Goal: Task Accomplishment & Management: Manage account settings

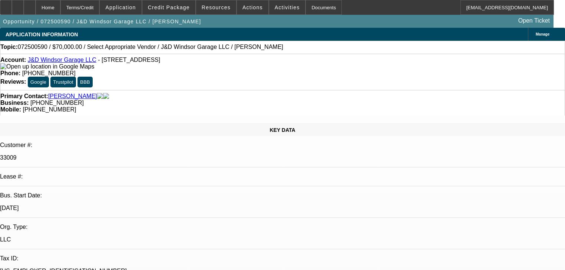
select select "0"
select select "2"
select select "0.1"
select select "4"
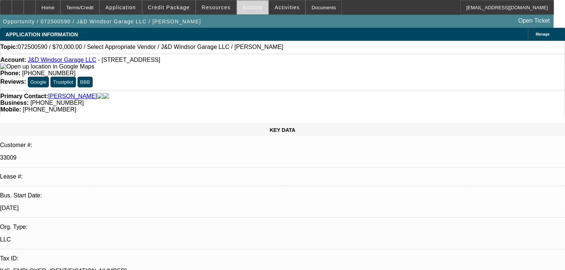
click at [244, 8] on span "Actions" at bounding box center [253, 7] width 20 height 6
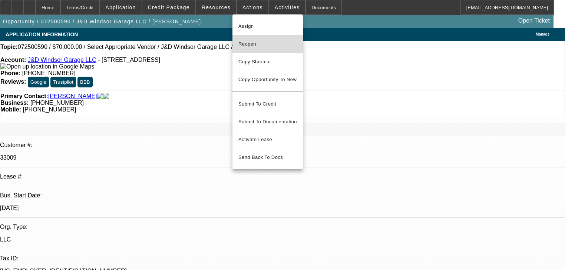
click at [256, 47] on span "Reopen" at bounding box center [268, 44] width 59 height 9
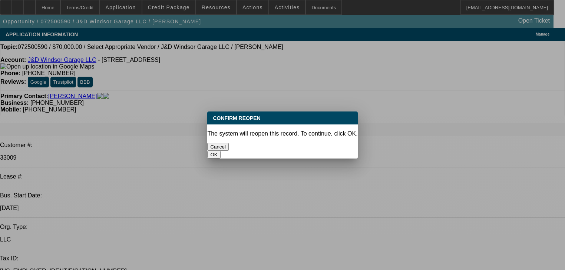
drag, startPoint x: 319, startPoint y: 142, endPoint x: 368, endPoint y: 176, distance: 59.8
click at [220, 151] on button "OK" at bounding box center [213, 155] width 13 height 8
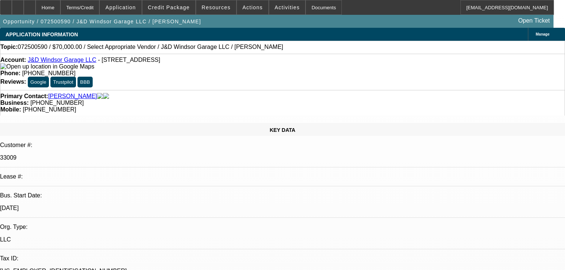
select select "0"
select select "2"
select select "0.1"
select select "4"
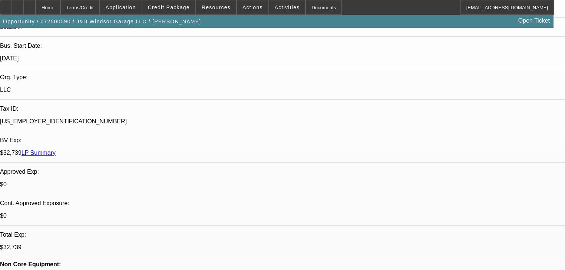
scroll to position [89, 0]
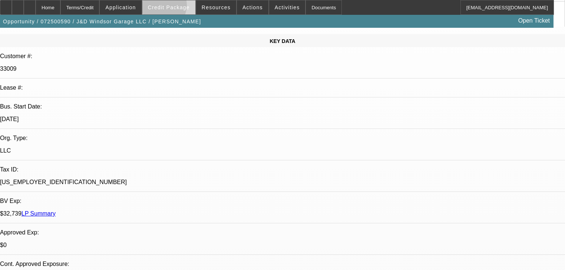
click at [172, 7] on span "Credit Package" at bounding box center [169, 7] width 42 height 6
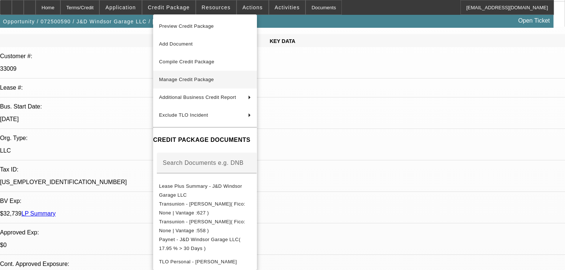
click at [194, 77] on span "Manage Credit Package" at bounding box center [186, 80] width 55 height 6
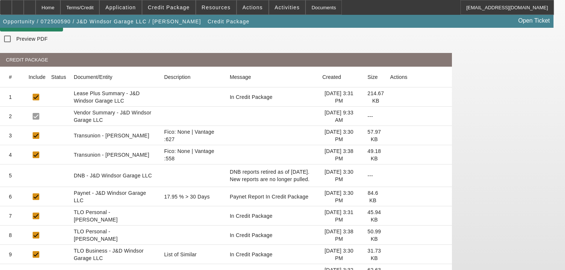
scroll to position [89, 0]
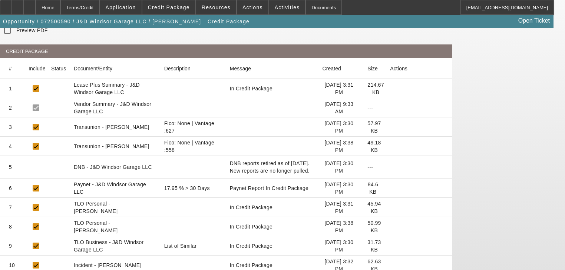
click at [390, 127] on icon at bounding box center [390, 127] width 0 height 0
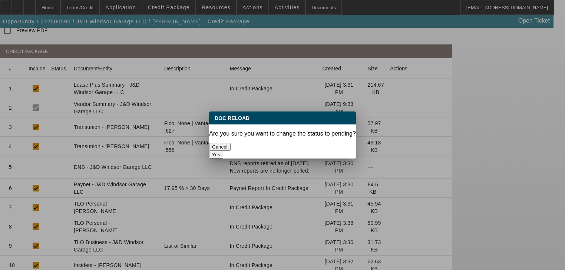
click at [223, 151] on button "Yes" at bounding box center [216, 155] width 14 height 8
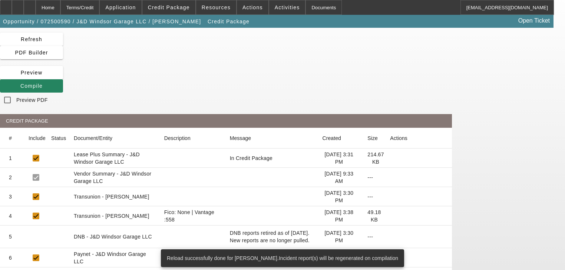
scroll to position [30, 0]
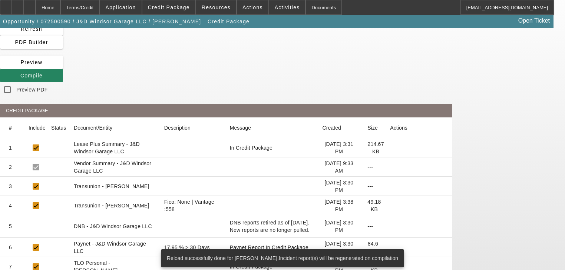
click at [390, 206] on icon at bounding box center [390, 206] width 0 height 0
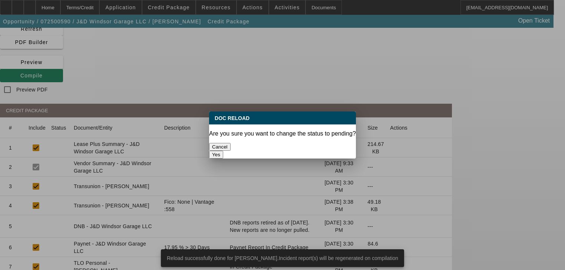
scroll to position [0, 0]
click at [223, 151] on button "Yes" at bounding box center [216, 155] width 14 height 8
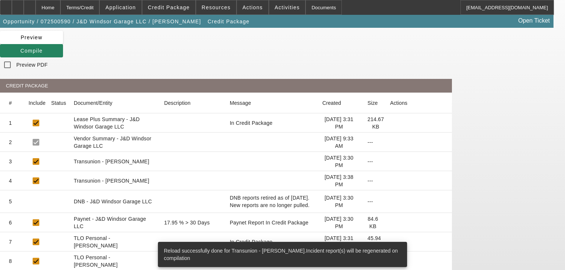
scroll to position [59, 0]
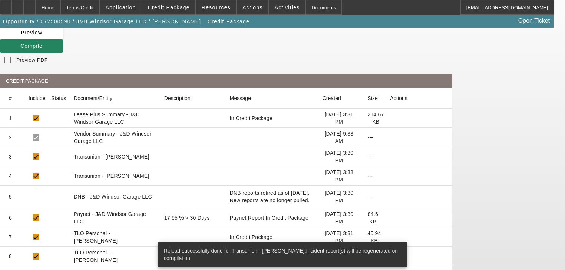
click at [390, 218] on icon at bounding box center [390, 218] width 0 height 0
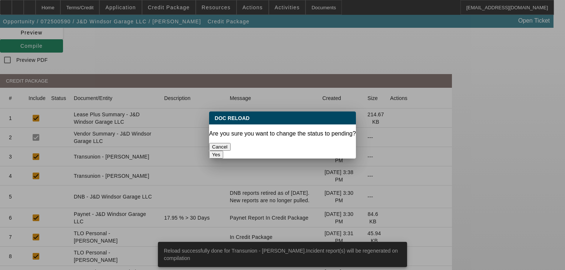
scroll to position [0, 0]
click at [223, 151] on button "Yes" at bounding box center [216, 155] width 14 height 8
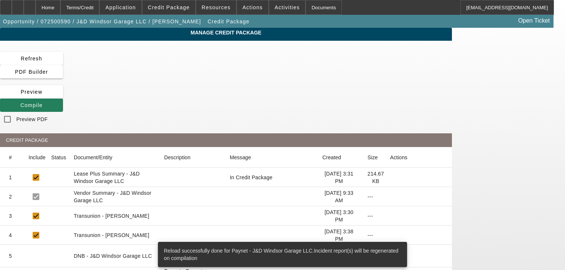
click at [63, 96] on span at bounding box center [31, 105] width 63 height 18
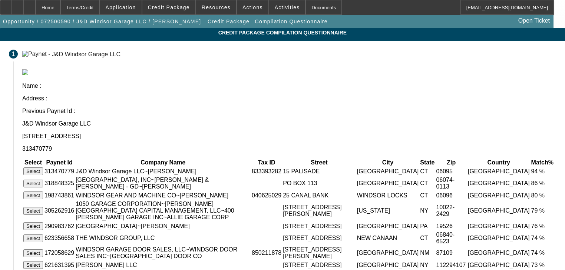
click at [43, 168] on button "Select" at bounding box center [33, 172] width 20 height 8
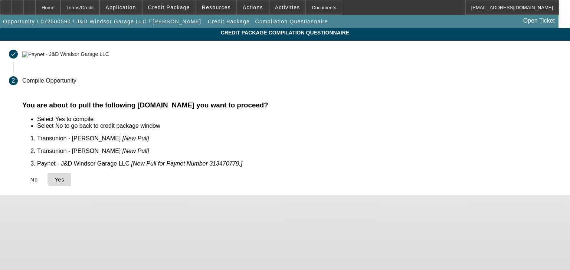
click at [71, 171] on span at bounding box center [59, 180] width 24 height 18
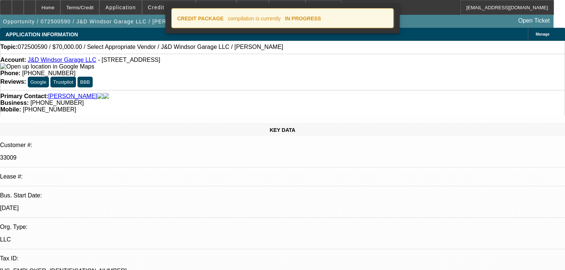
select select "0"
select select "2"
select select "0.1"
select select "4"
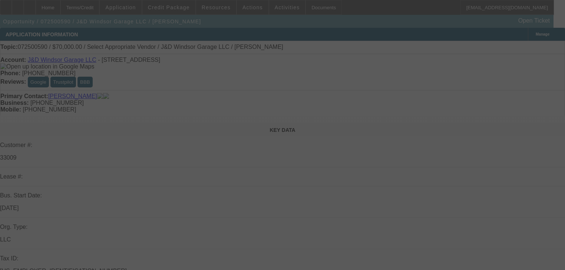
select select "0"
select select "2"
select select "0.1"
select select "4"
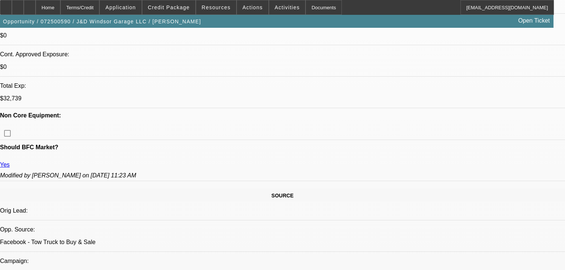
scroll to position [297, 0]
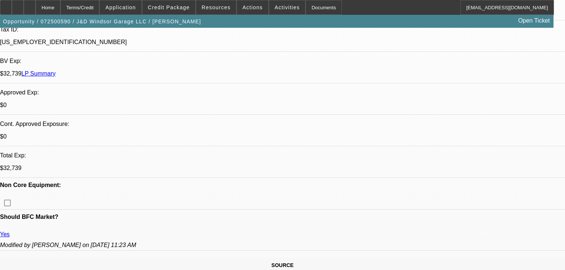
scroll to position [208, 0]
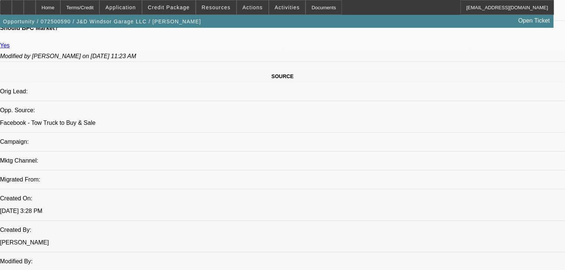
scroll to position [356, 0]
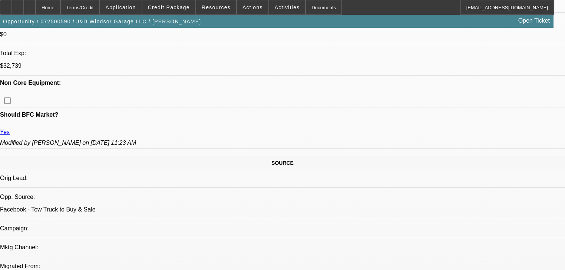
scroll to position [326, 0]
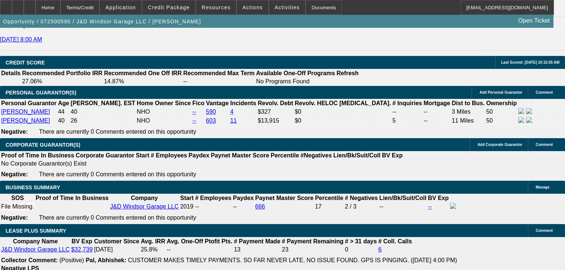
scroll to position [1039, 0]
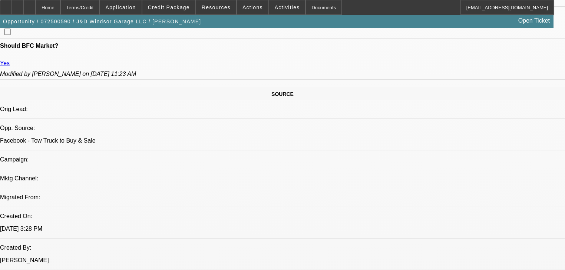
scroll to position [416, 0]
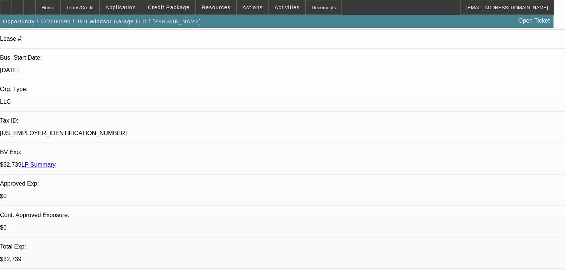
scroll to position [148, 0]
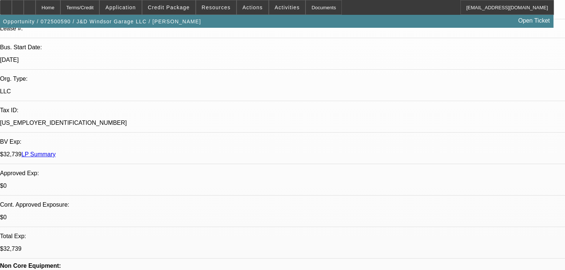
drag, startPoint x: 457, startPoint y: 128, endPoint x: 457, endPoint y: 136, distance: 8.2
radio input "true"
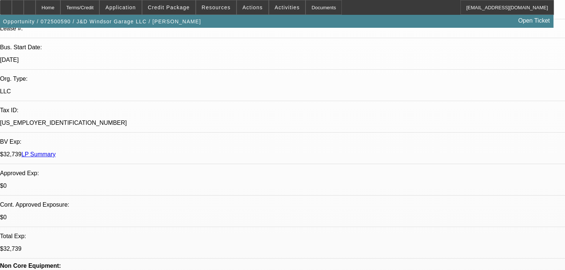
type textarea "R"
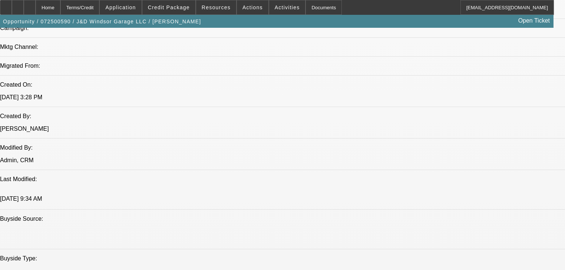
scroll to position [445, 0]
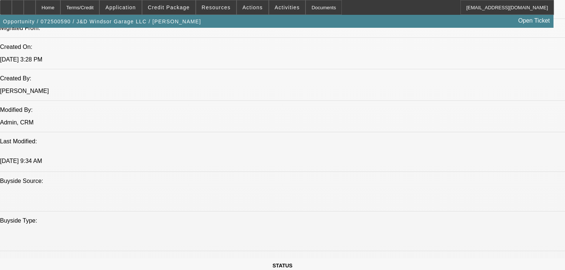
scroll to position [564, 0]
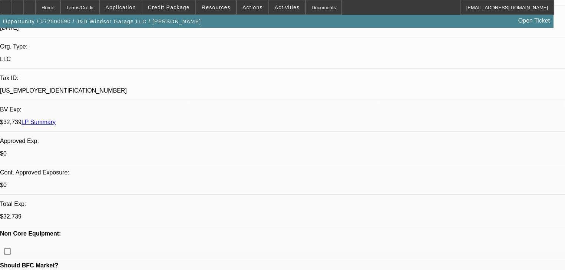
scroll to position [148, 0]
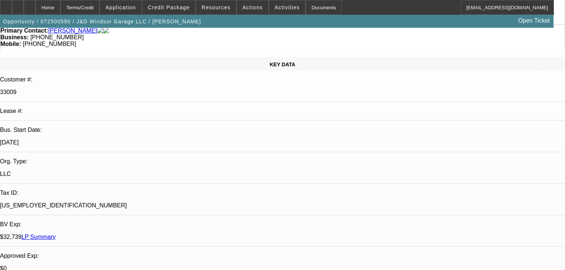
scroll to position [0, 0]
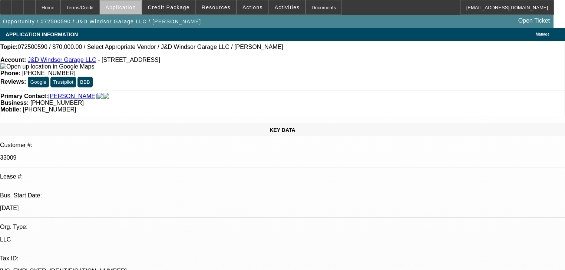
click at [141, 12] on span at bounding box center [121, 8] width 42 height 18
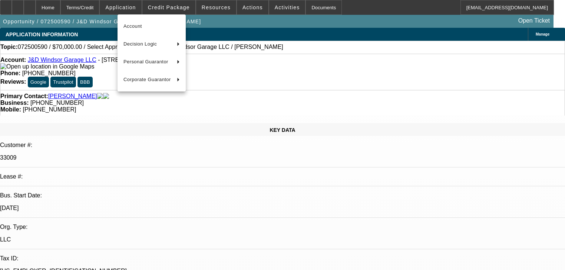
click at [175, 11] on div at bounding box center [282, 135] width 565 height 270
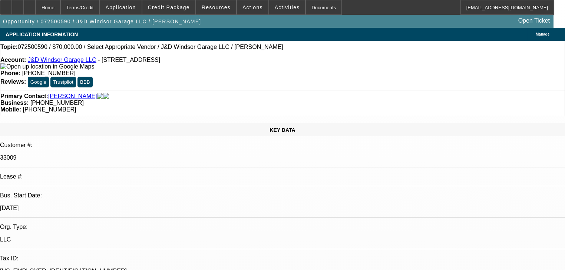
click at [175, 11] on span at bounding box center [168, 8] width 53 height 18
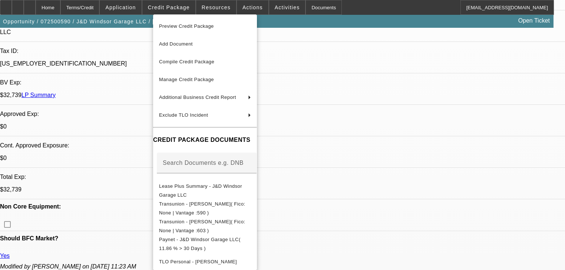
click at [124, 91] on div at bounding box center [282, 135] width 565 height 270
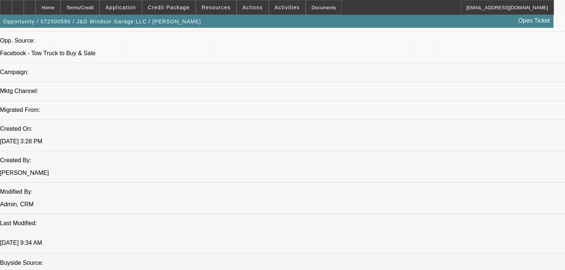
scroll to position [475, 0]
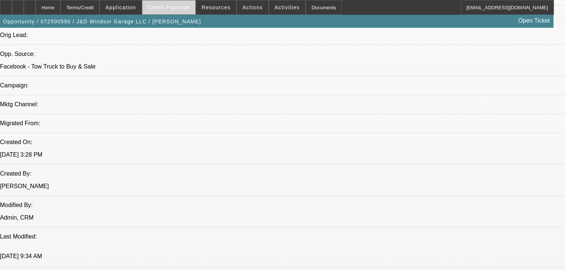
click at [177, 6] on span "Credit Package" at bounding box center [169, 7] width 42 height 6
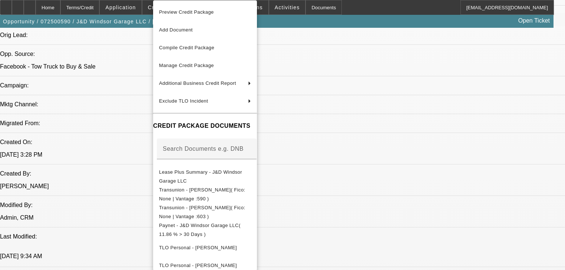
click at [143, 9] on div at bounding box center [282, 135] width 565 height 270
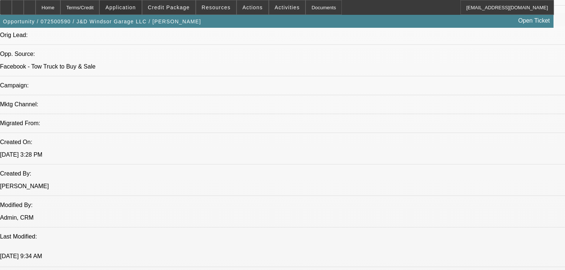
click at [136, 10] on span "Application" at bounding box center [120, 7] width 30 height 6
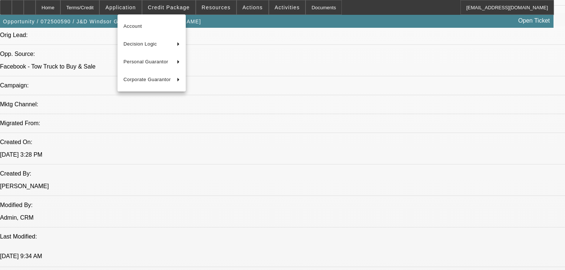
click at [172, 10] on div at bounding box center [282, 135] width 565 height 270
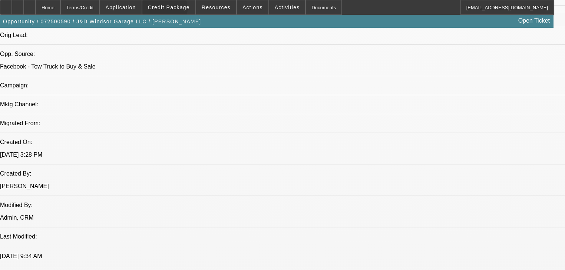
click at [172, 10] on span at bounding box center [168, 8] width 53 height 18
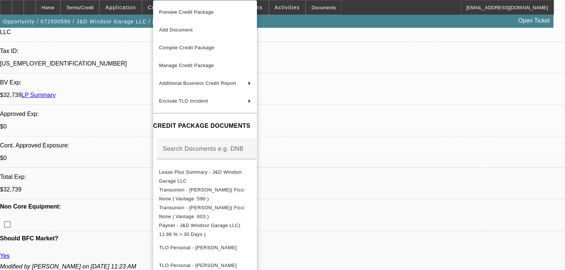
click at [126, 91] on div at bounding box center [282, 135] width 565 height 270
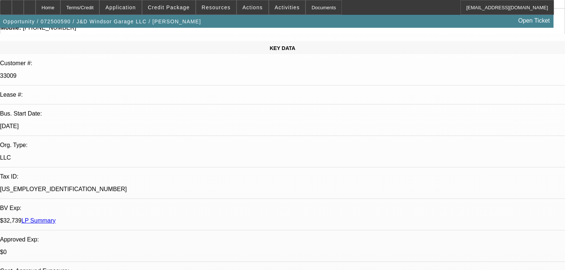
scroll to position [59, 0]
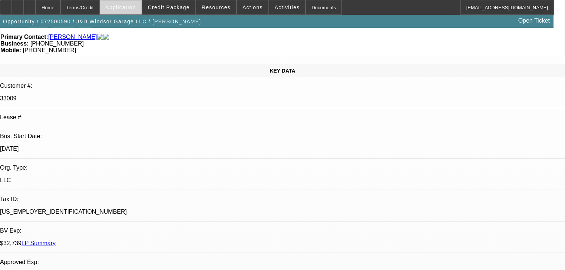
click at [137, 12] on span at bounding box center [121, 8] width 42 height 18
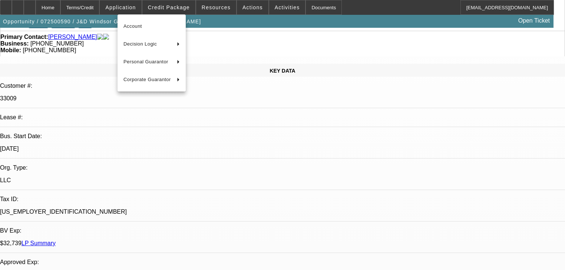
click at [104, 10] on div at bounding box center [282, 135] width 565 height 270
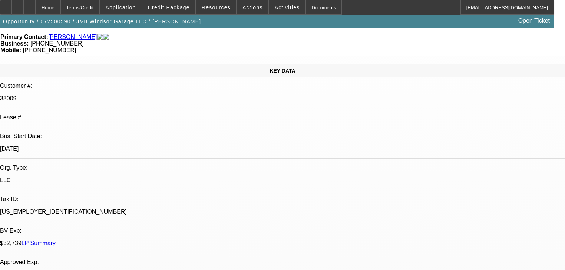
click at [100, 10] on div "Terms/Credit" at bounding box center [79, 7] width 39 height 15
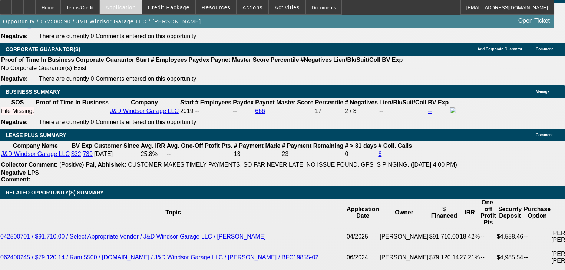
click at [125, 9] on span "Application" at bounding box center [120, 7] width 30 height 6
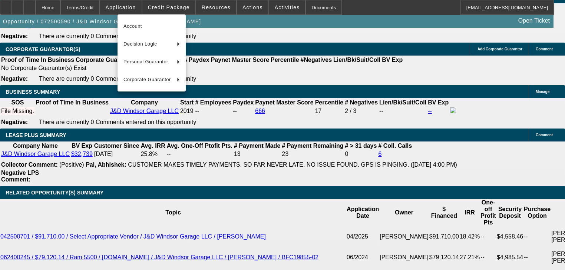
drag, startPoint x: 56, startPoint y: 7, endPoint x: 67, endPoint y: 6, distance: 11.6
click at [56, 7] on div at bounding box center [282, 135] width 565 height 270
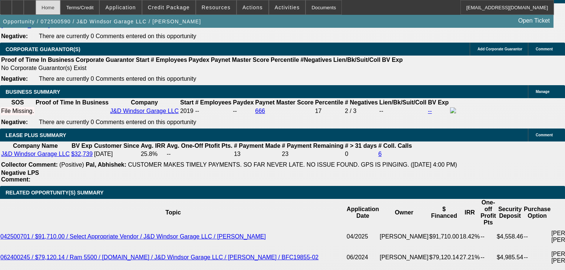
click at [60, 6] on div "Home" at bounding box center [48, 7] width 25 height 15
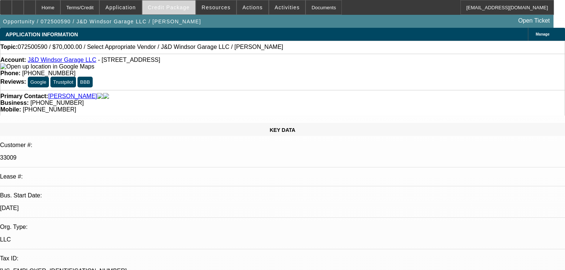
click at [164, 14] on span at bounding box center [168, 8] width 53 height 18
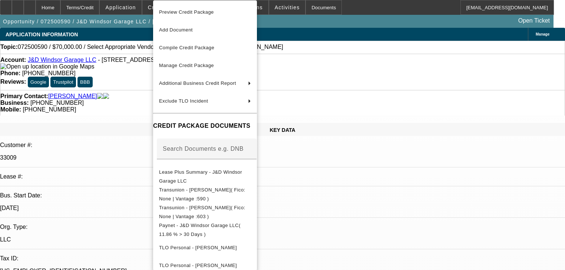
click at [142, 10] on div at bounding box center [282, 135] width 565 height 270
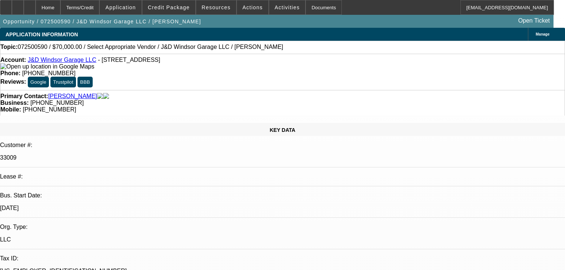
click at [141, 10] on span at bounding box center [121, 8] width 42 height 18
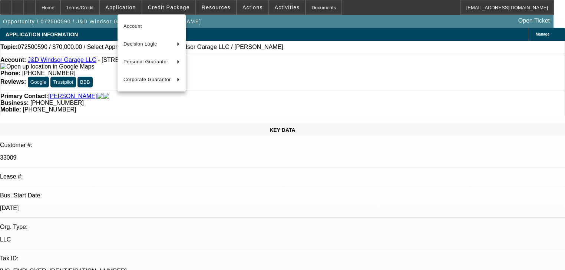
click at [167, 10] on div at bounding box center [282, 135] width 565 height 270
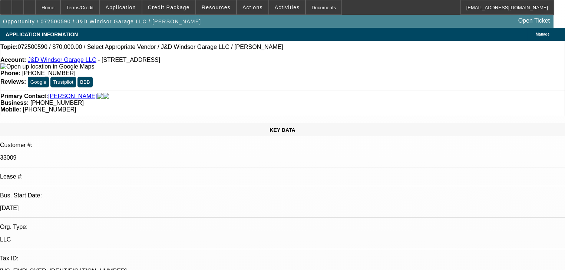
click at [167, 10] on span at bounding box center [168, 8] width 53 height 18
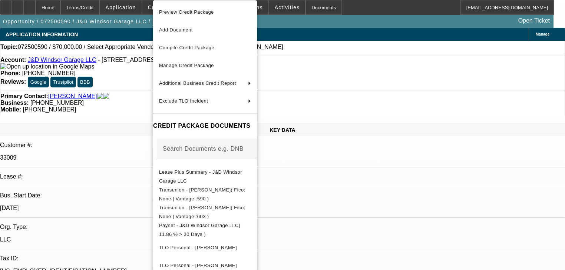
click at [144, 3] on div at bounding box center [282, 135] width 565 height 270
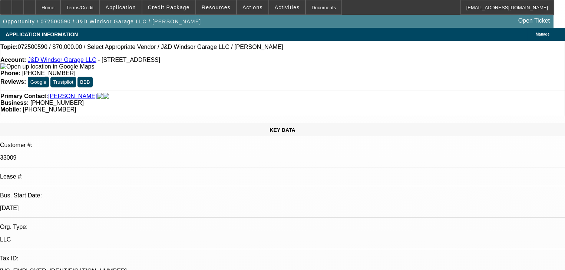
click at [136, 4] on span "Application" at bounding box center [120, 7] width 30 height 6
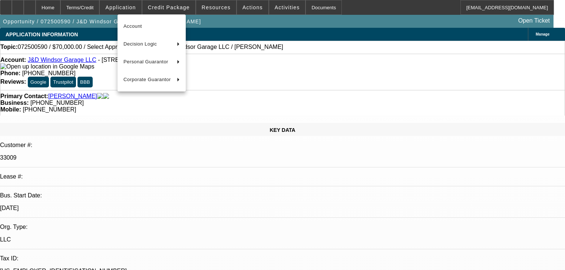
click at [166, 3] on div at bounding box center [282, 135] width 565 height 270
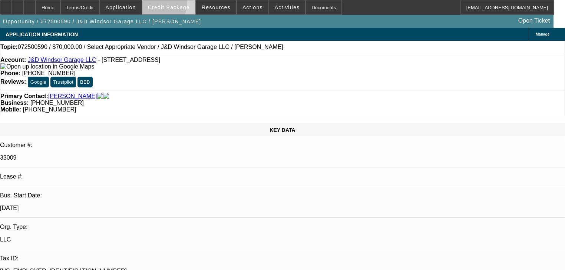
click at [167, 4] on span "Credit Package" at bounding box center [169, 7] width 42 height 6
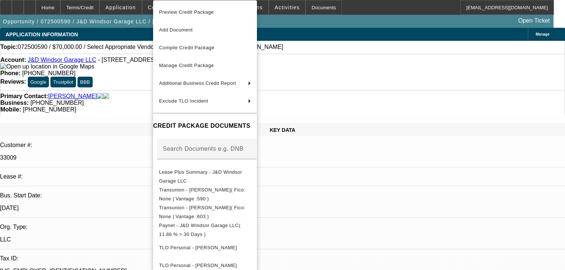
click at [108, 8] on div at bounding box center [282, 135] width 565 height 270
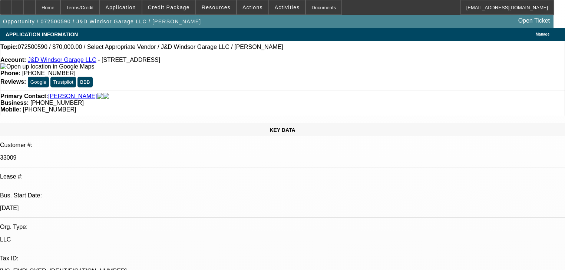
click at [100, 8] on div "Terms/Credit" at bounding box center [79, 7] width 39 height 15
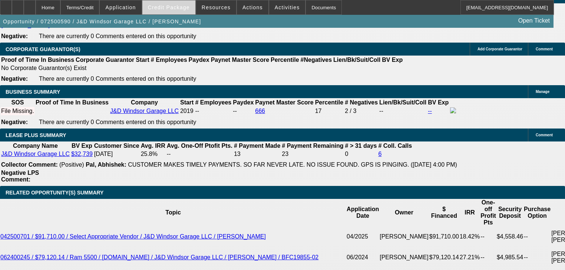
click at [175, 12] on span at bounding box center [168, 8] width 53 height 18
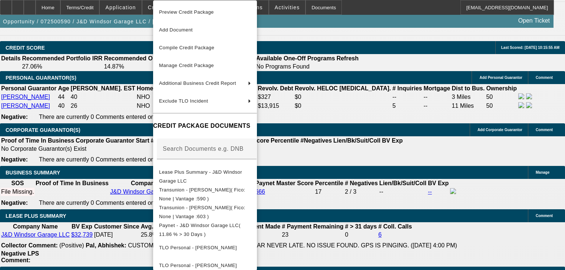
scroll to position [1041, 0]
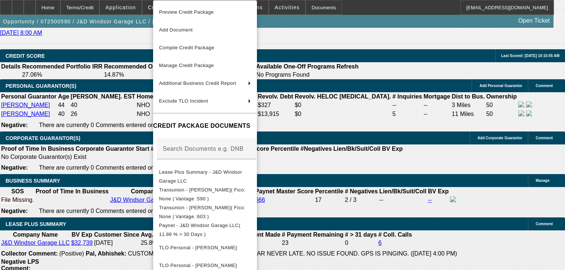
click at [142, 10] on div at bounding box center [282, 135] width 565 height 270
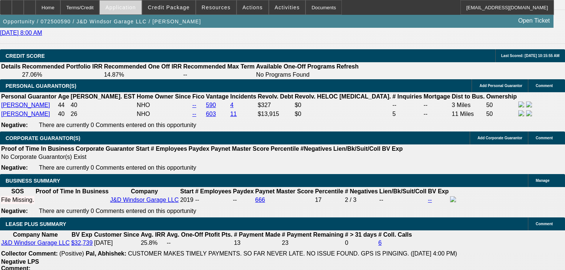
click at [136, 10] on span "Application" at bounding box center [120, 7] width 30 height 6
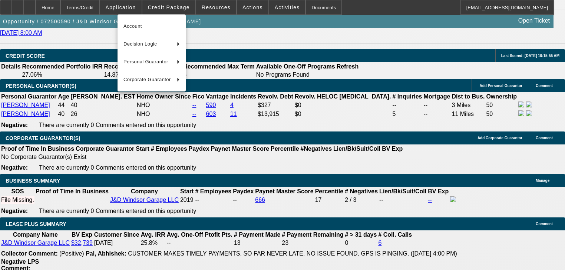
click at [186, 12] on div at bounding box center [282, 135] width 565 height 270
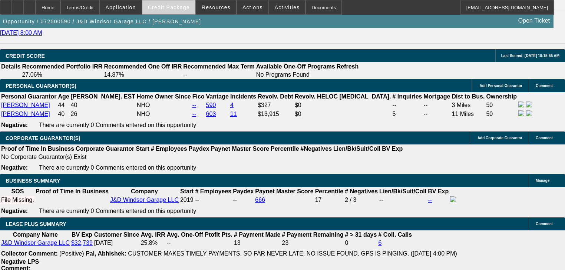
click at [186, 10] on span "Credit Package" at bounding box center [169, 7] width 42 height 6
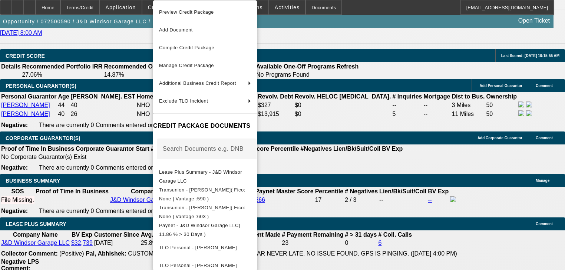
click at [139, 8] on div at bounding box center [282, 135] width 565 height 270
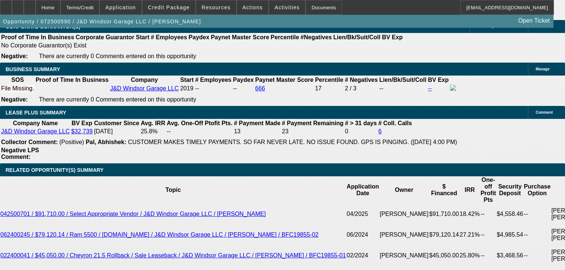
scroll to position [1071, 0]
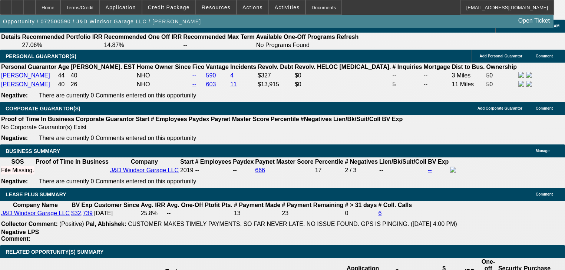
paste textarea "last four months of bank statements and something that shows those notes are cu…"
type textarea "Traded it in, was supposed to be paid off, issue with bank of America. Need: la…"
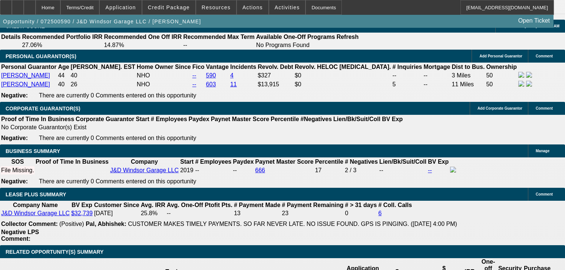
radio input "true"
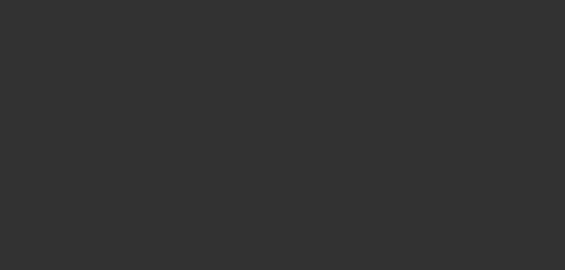
scroll to position [0, 0]
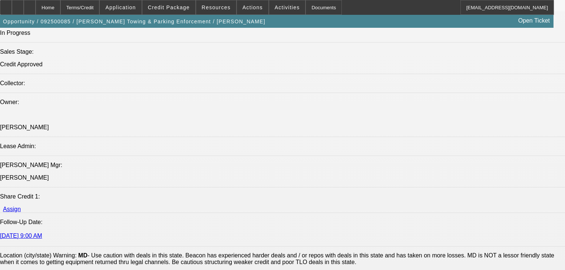
select select "2"
select select "0"
select select "6"
select select "2"
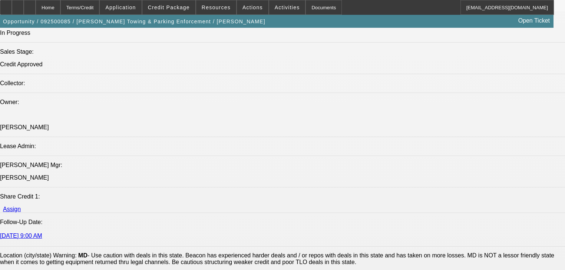
select select "2"
select select "0"
select select "6"
select select "0"
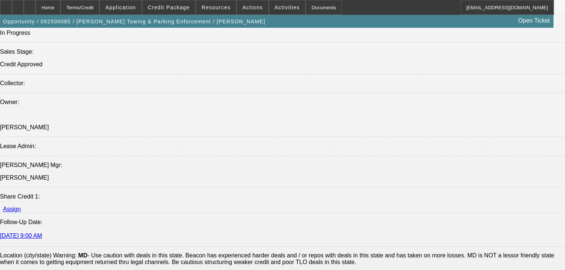
select select "2"
select select "0"
select select "6"
select select "0"
select select "2"
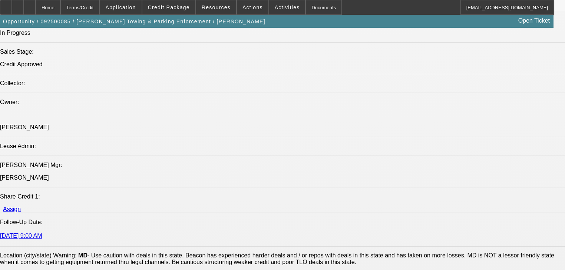
select select "2"
select select "0"
select select "6"
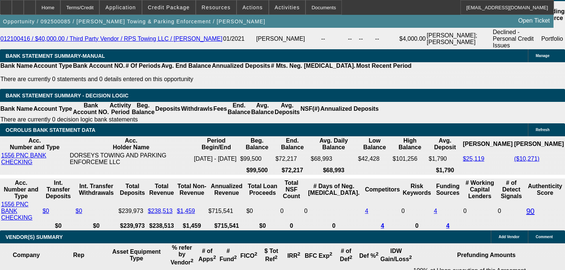
scroll to position [1306, 0]
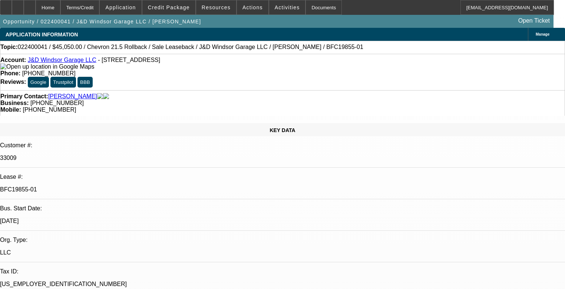
select select "0"
select select "2"
select select "0"
select select "2"
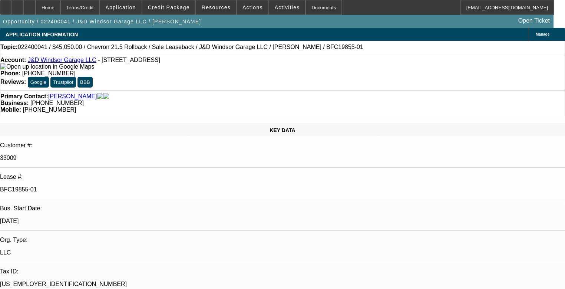
select select "0"
select select "0.15"
select select "2"
select select "0"
select select "0.15"
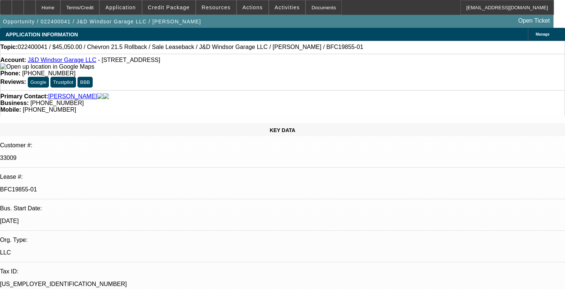
select select "2"
select select "0"
select select "1"
select select "2"
select select "6"
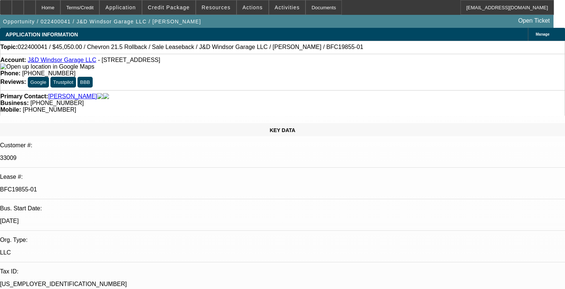
select select "1"
select select "2"
select select "6"
select select "1"
select select "2"
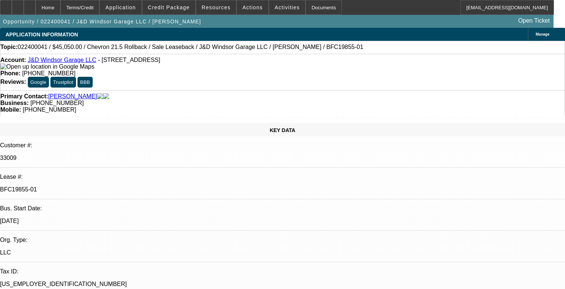
select select "6"
select select "1"
select select "2"
select select "6"
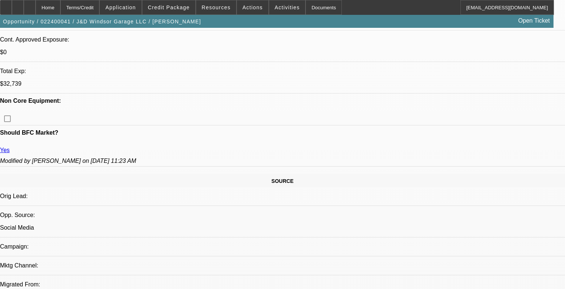
scroll to position [326, 0]
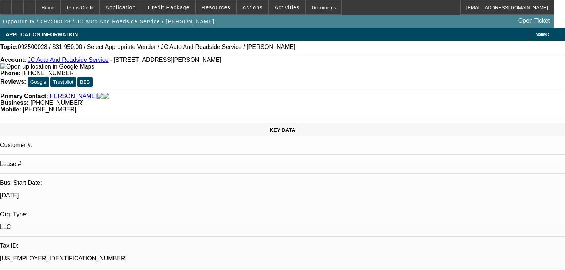
select select "0"
select select "2"
select select "0.1"
select select "4"
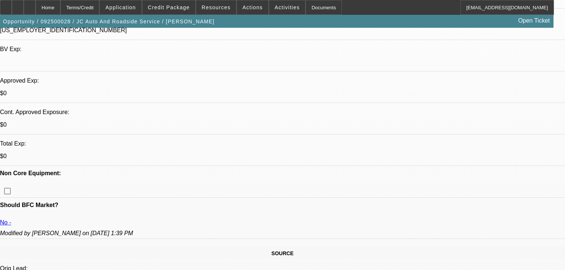
scroll to position [208, 0]
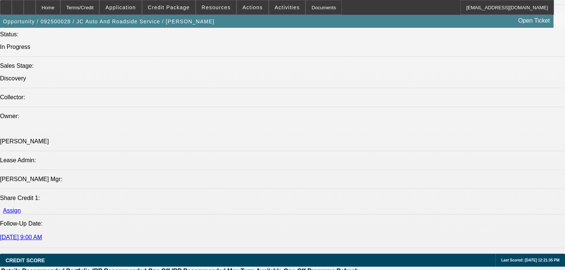
scroll to position [920, 0]
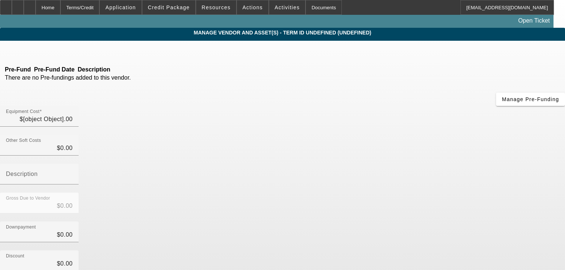
type input "$49,950.00"
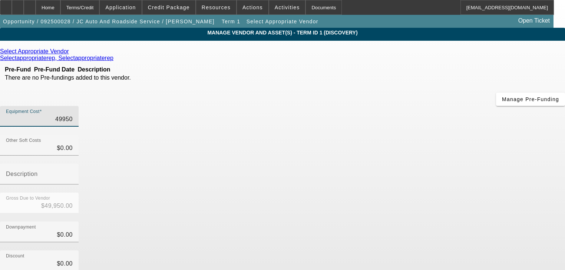
click at [73, 115] on input "49950" at bounding box center [39, 119] width 67 height 9
type input "6"
type input "$6.00"
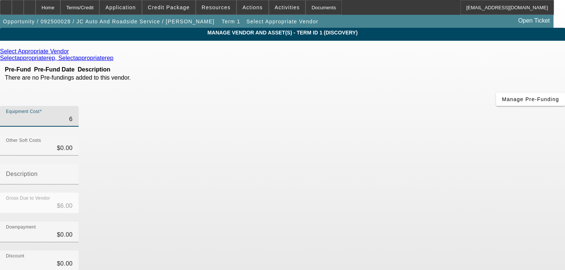
type input "60"
type input "$60.00"
type input "600"
type input "$600.00"
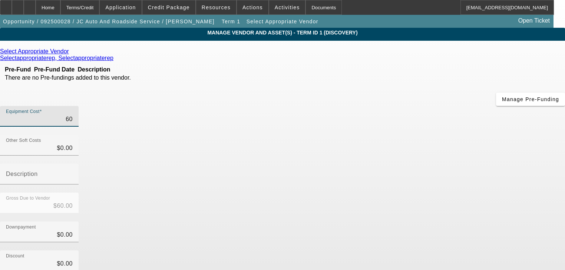
type input "$600.00"
type input "6000"
type input "$6,000.00"
type input "60000"
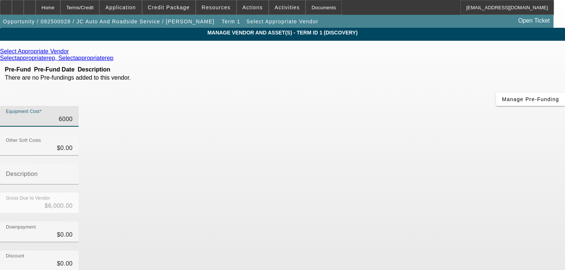
type input "$60,000.00"
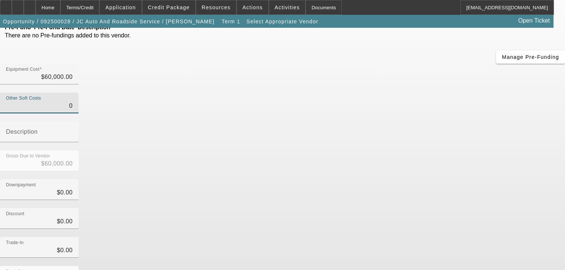
scroll to position [73, 0]
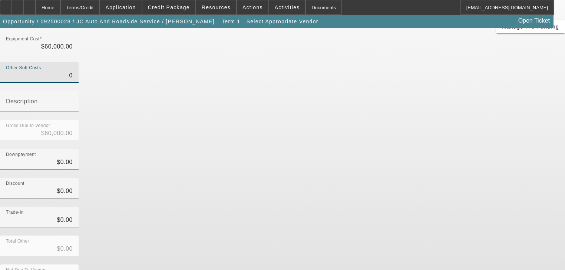
type input "$0.00"
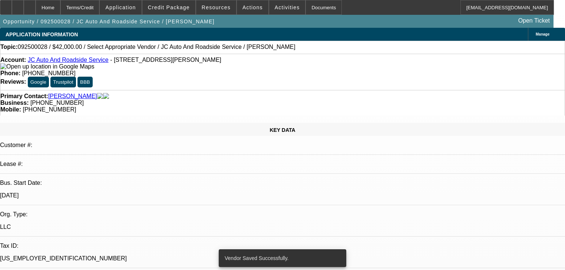
select select "0"
select select "2"
select select "0.1"
select select "4"
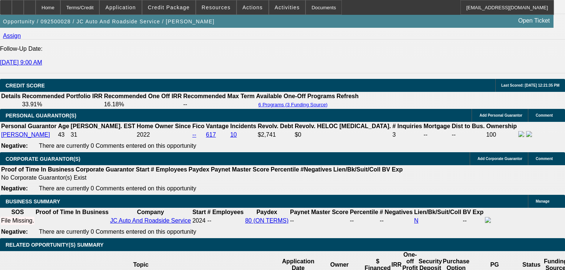
scroll to position [979, 0]
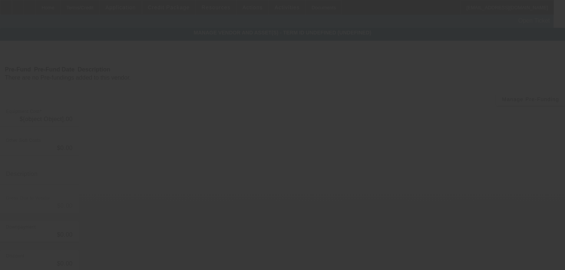
type input "$60,000.00"
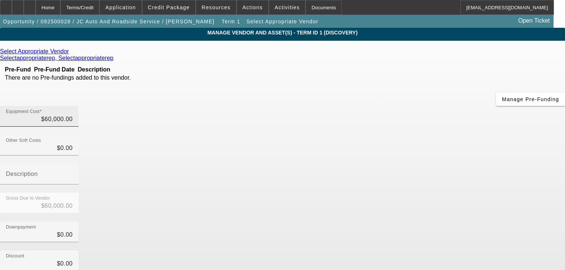
click at [79, 127] on div at bounding box center [39, 131] width 79 height 8
click at [73, 115] on input "60000" at bounding box center [39, 119] width 67 height 9
type input "6"
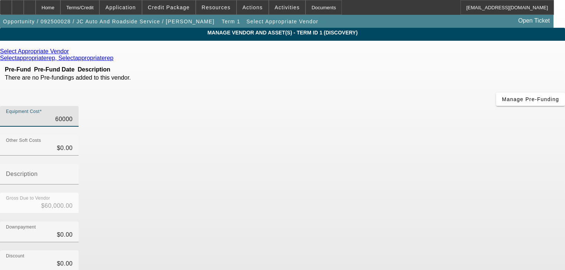
type input "$6.00"
type input "66"
type input "$66.00"
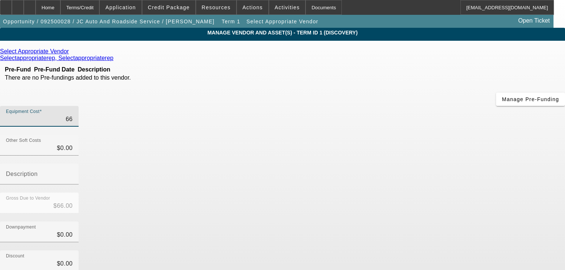
type input "669"
type input "$669.00"
type input "6699"
type input "$6,699.00"
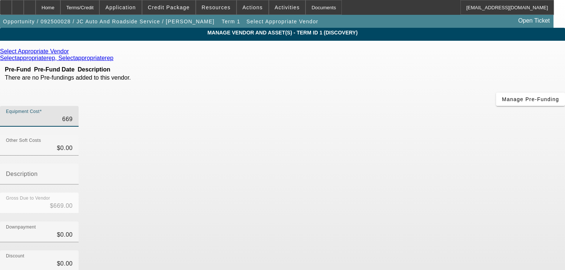
type input "$6,699.00"
type input "66995"
type input "$66,995.00"
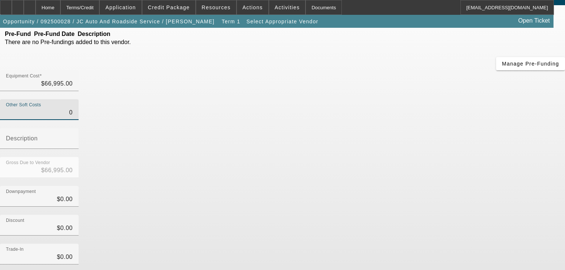
scroll to position [73, 0]
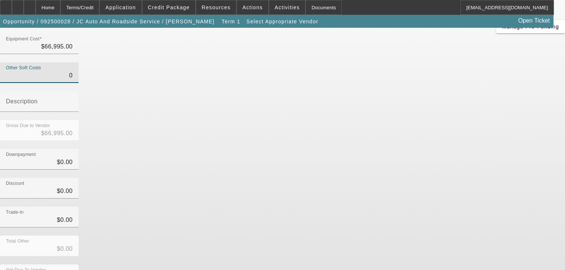
type input "$0.00"
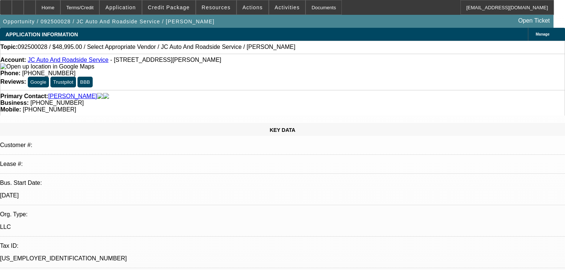
select select "0"
select select "2"
select select "0.1"
select select "4"
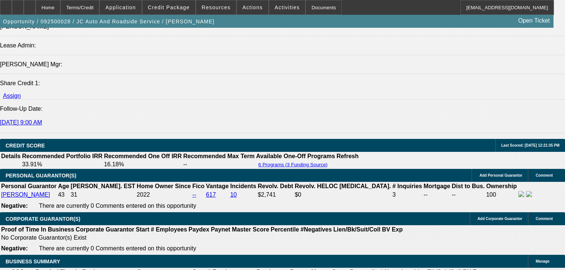
scroll to position [920, 0]
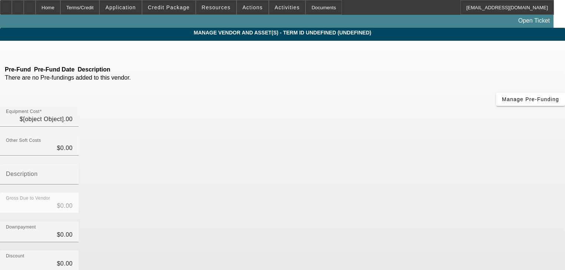
type input "$66,995.00"
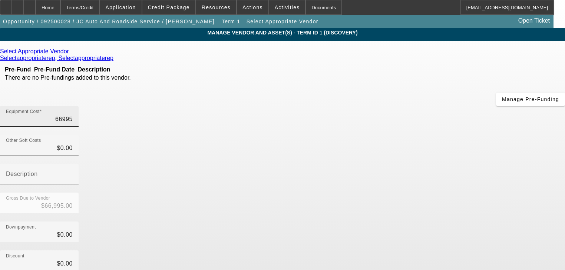
click at [73, 115] on input "66995" at bounding box center [39, 119] width 67 height 9
type input "6"
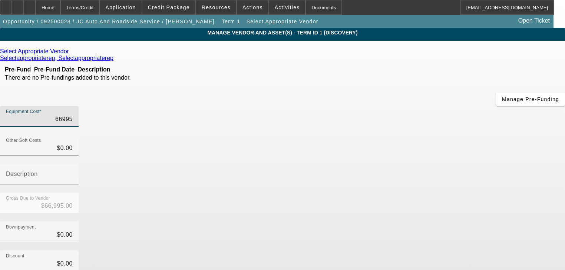
type input "$6.00"
type input "60"
type input "$60.00"
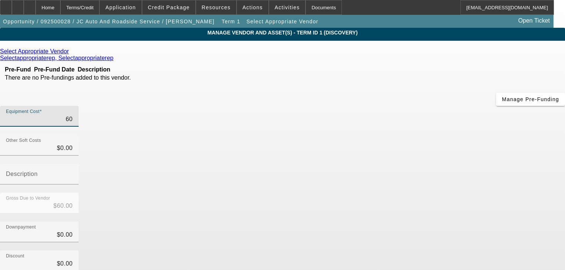
type input "600"
type input "$600.00"
type input "6000"
type input "$6,000.00"
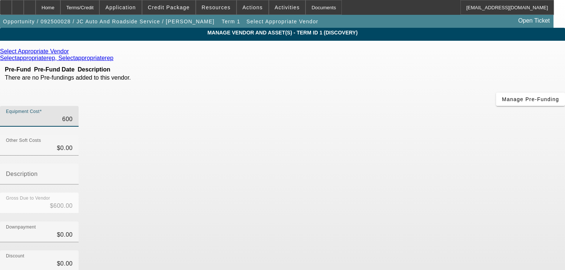
type input "$6,000.00"
type input "60000"
type input "$60,000.00"
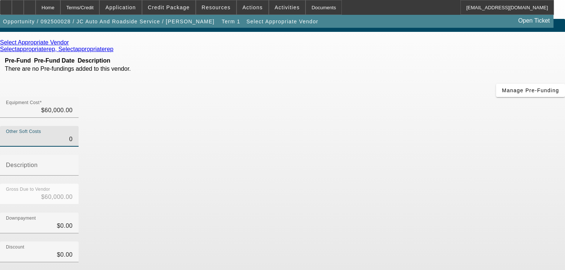
scroll to position [73, 0]
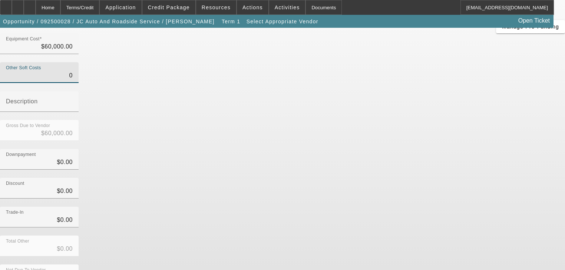
type input "$0.00"
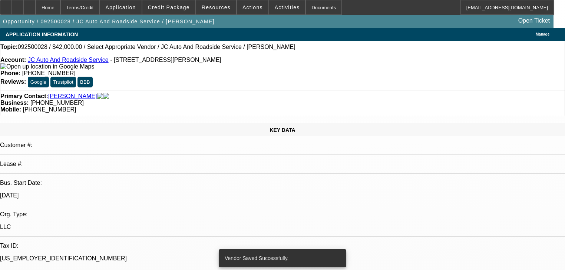
select select "0"
select select "2"
select select "0.1"
select select "4"
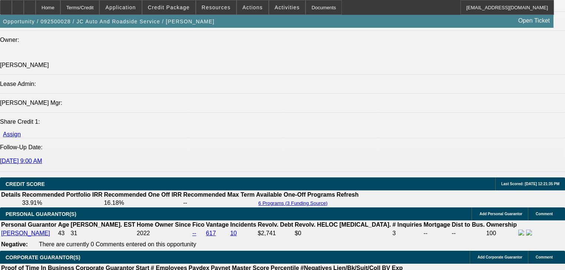
scroll to position [950, 0]
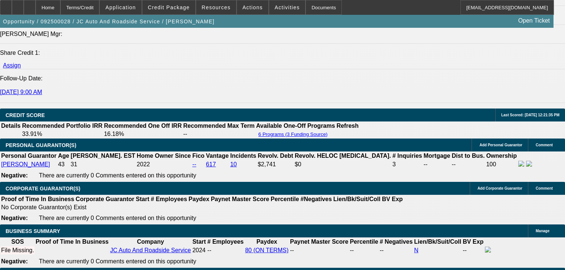
select select "0.2"
type input "$12,000.00"
type input "UNKNOWN"
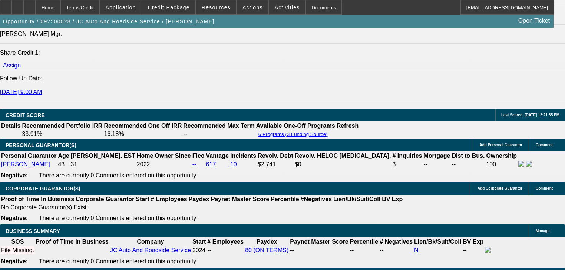
type input "$5,874.02"
type input "$2,937.01"
type input "$15,000.00"
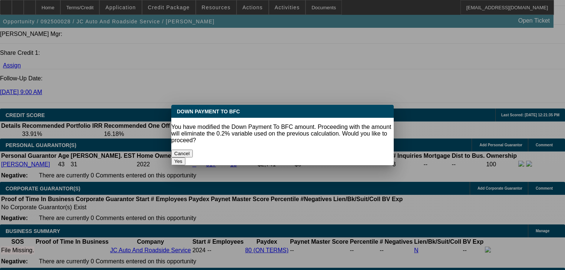
scroll to position [0, 0]
click at [186, 158] on button "Yes" at bounding box center [178, 162] width 14 height 8
select select "0"
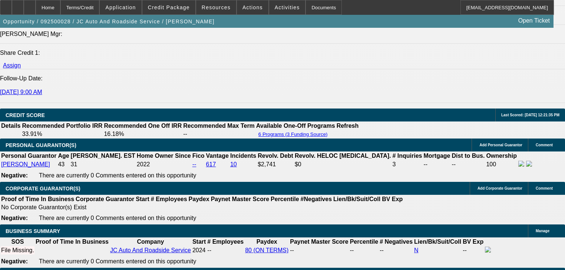
type input "$5,506.90"
type input "$2,753.45"
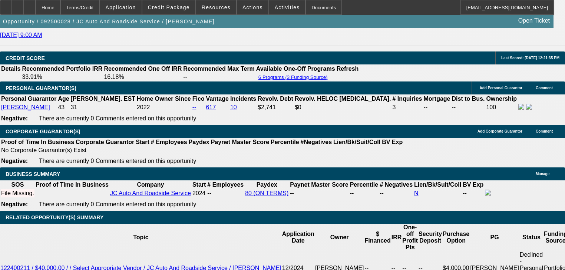
scroll to position [1039, 0]
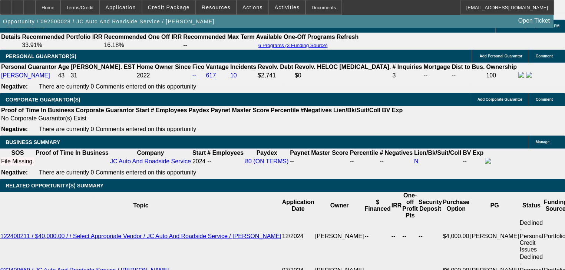
type input "3"
type input "$32,021.86"
type input "$16,010.93"
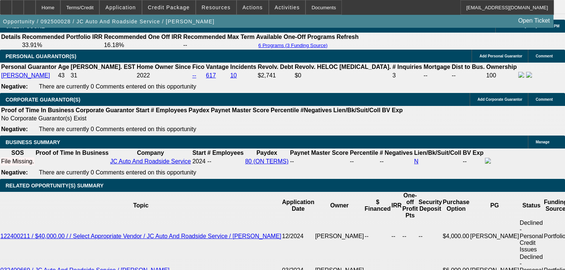
type input "36"
type input "$4,329.92"
type input "$2,164.96"
type input "36"
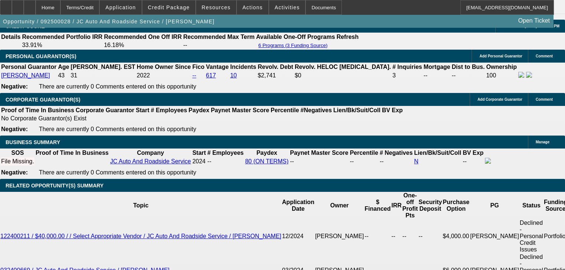
select select "0.2"
type input "$12,000.00"
type input "$4,618.58"
type input "$2,309.29"
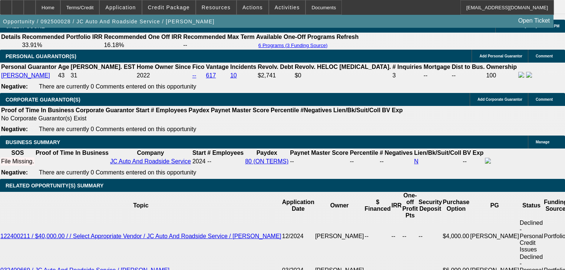
type input "$6,000.00"
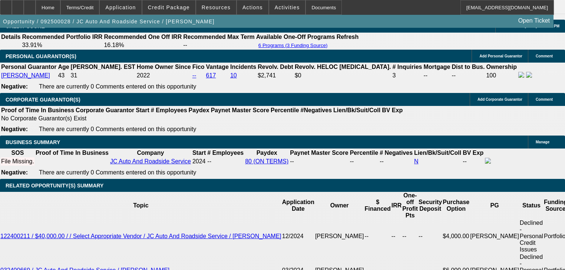
type input "3"
type input "$2,791.80"
type input "$1,395.90"
type input "35"
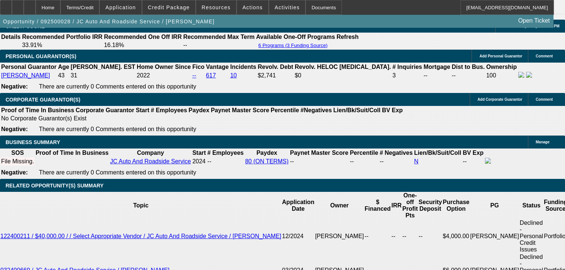
type input "$4,342.66"
type input "$2,171.33"
type input "35"
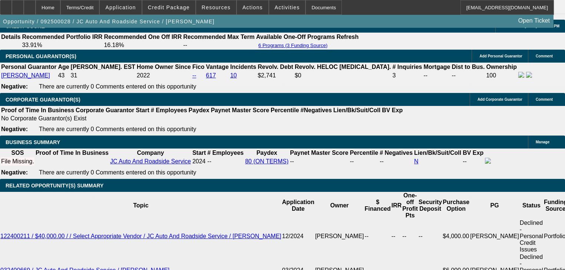
type input "4"
type input "$25,775.14"
type input "$12,887.57"
type input "48"
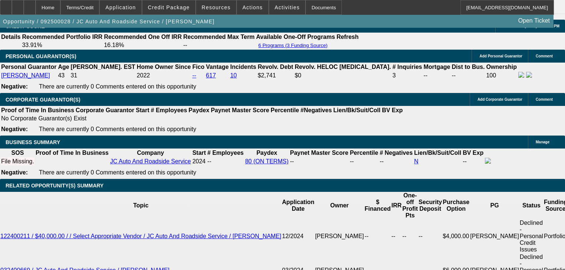
type input "$3,741.24"
type input "$1,870.62"
type input "48"
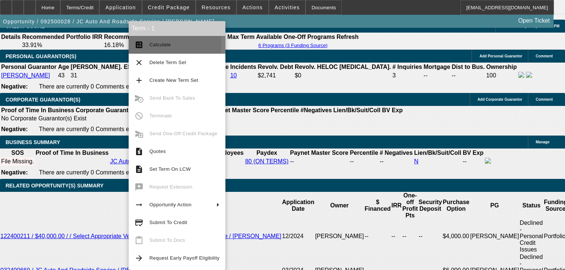
click at [147, 44] on button "calculate Calculate" at bounding box center [177, 45] width 97 height 18
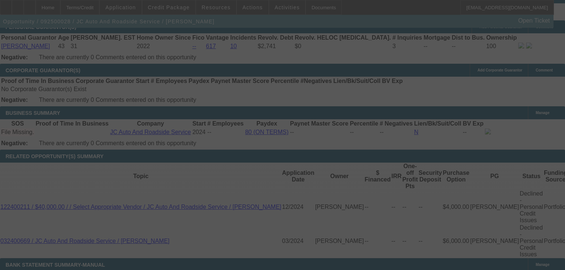
scroll to position [1069, 0]
select select "0.2"
select select "2"
select select "0.1"
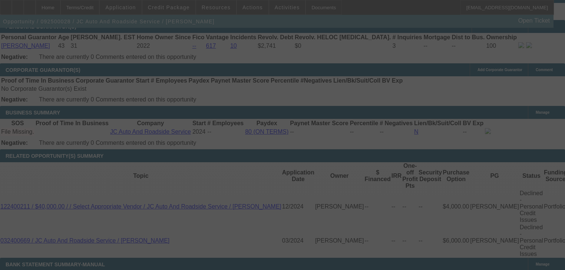
select select "4"
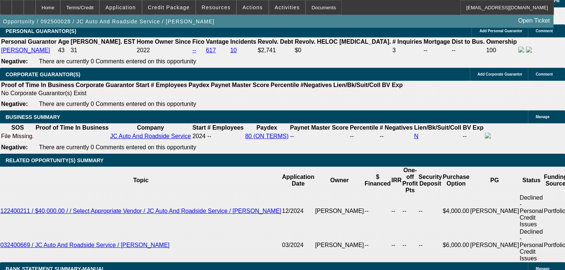
type input "$15,000.00"
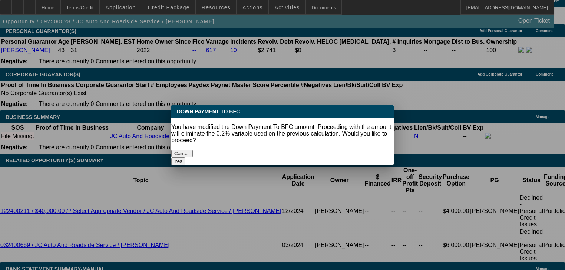
click at [186, 158] on button "Yes" at bounding box center [178, 162] width 14 height 8
select select "0"
type input "UNKNOWN"
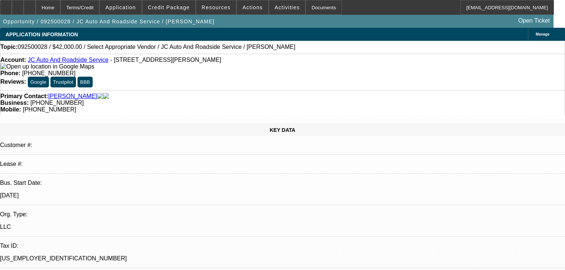
scroll to position [1064, 0]
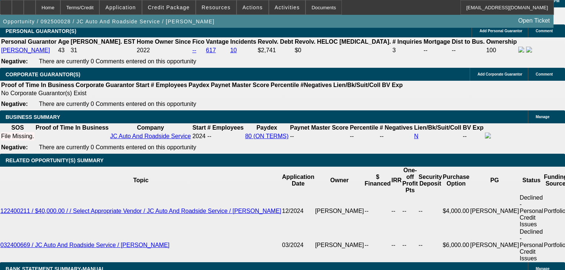
type input "$3,507.42"
type input "$1,753.71"
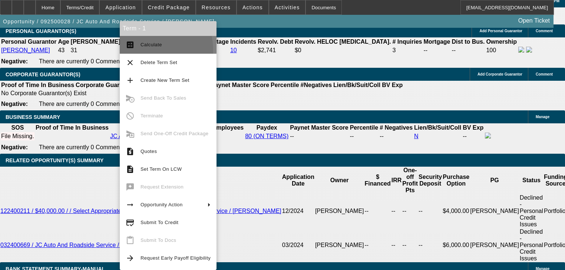
click at [142, 50] on button "calculate Calculate" at bounding box center [168, 45] width 97 height 18
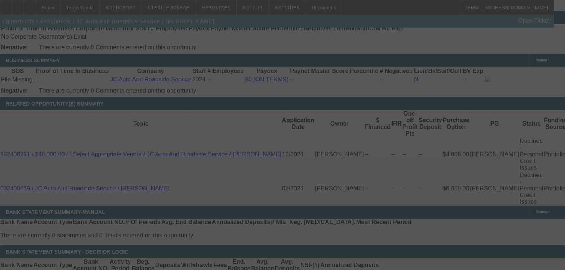
scroll to position [1123, 0]
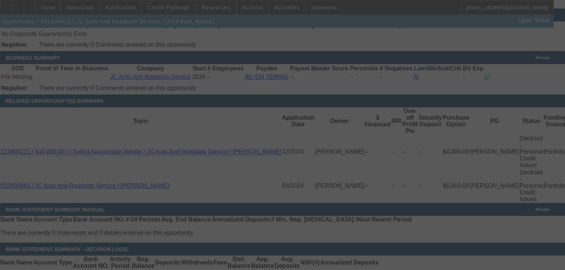
select select "0"
select select "2"
select select "0.1"
select select "4"
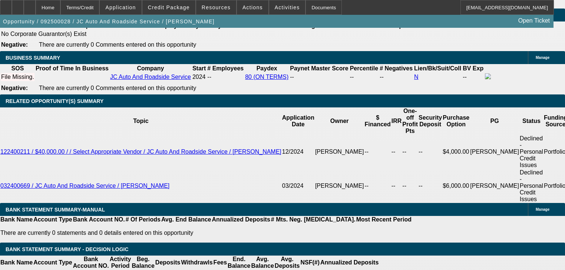
type input "UNKNOWN"
type input "3"
type input "$31,766.76"
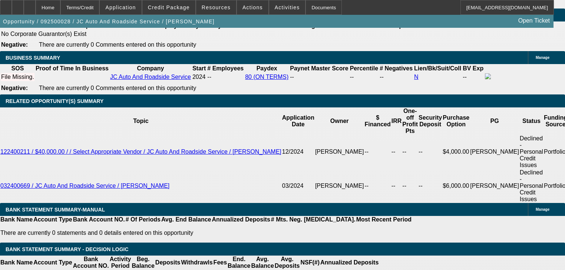
type input "$15,883.38"
type input "36"
type input "$4,071.24"
type input "$2,035.62"
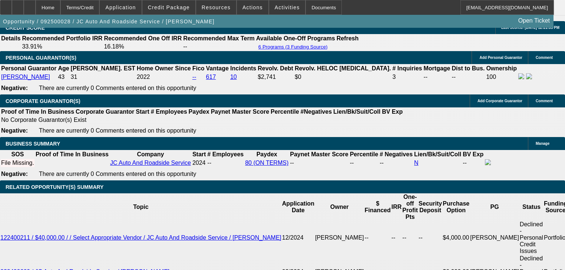
scroll to position [1034, 0]
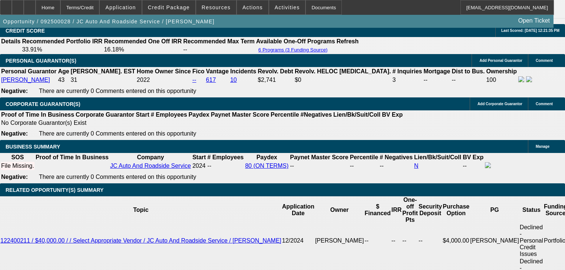
type input "36"
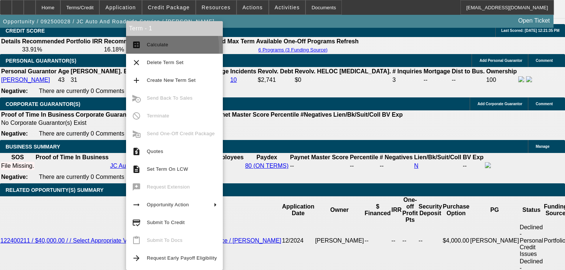
click at [153, 48] on span "Calculate" at bounding box center [182, 44] width 70 height 9
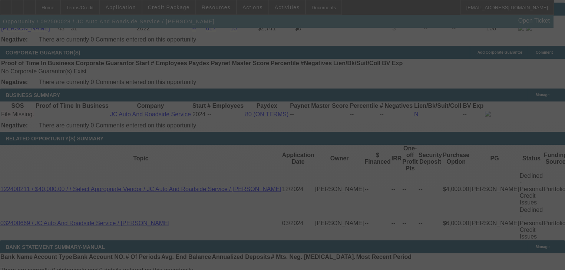
scroll to position [1153, 0]
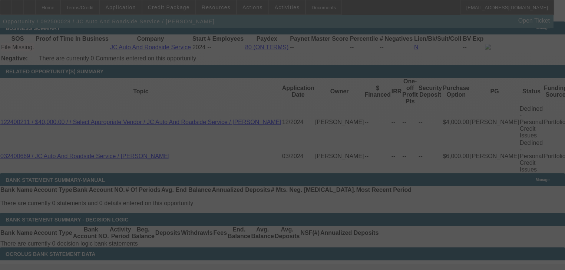
select select "0"
select select "2"
select select "0.1"
select select "4"
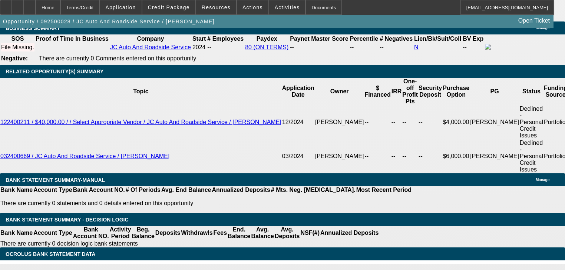
type input "2"
type input "$4.00"
type input "UNKNOWN"
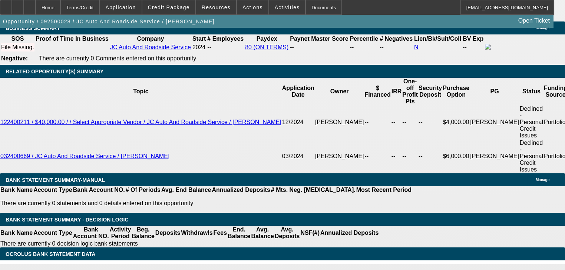
type input "2080"
type input "$4,160.00"
type input "36.7"
type input "$2,080.00"
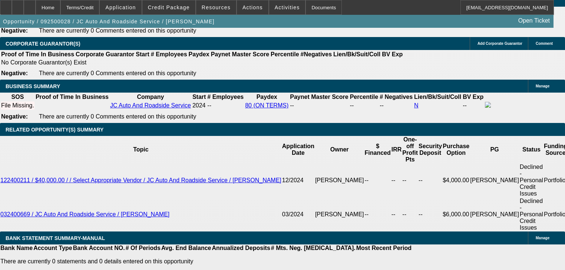
scroll to position [1094, 0]
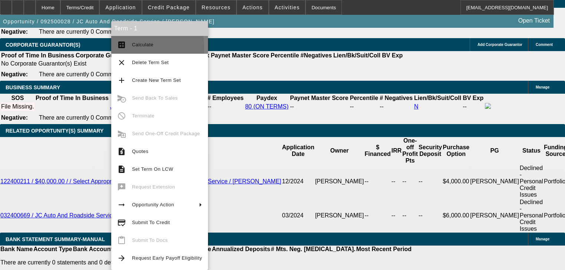
click at [135, 47] on span "Calculate" at bounding box center [167, 44] width 70 height 9
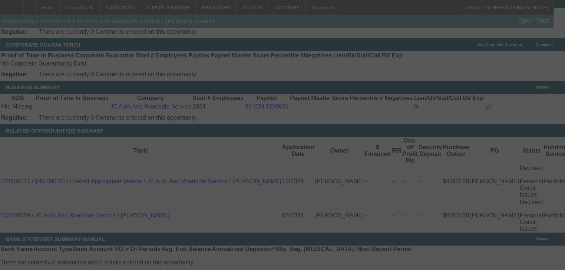
scroll to position [1123, 0]
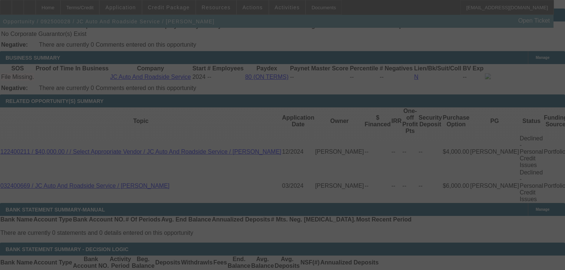
select select "0"
select select "2"
select select "0.1"
select select "4"
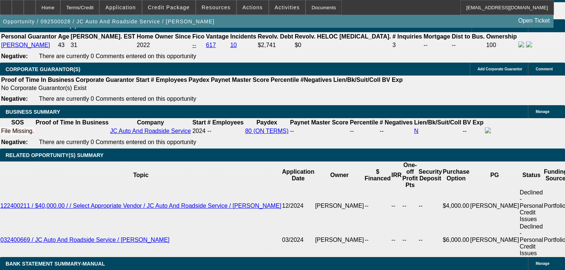
scroll to position [1069, 0]
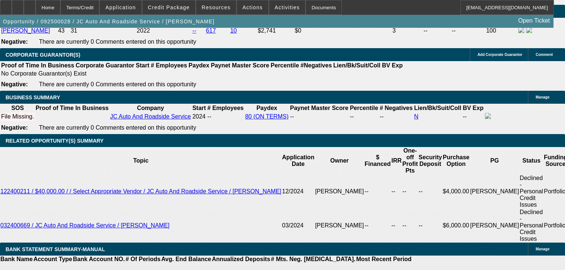
scroll to position [1098, 0]
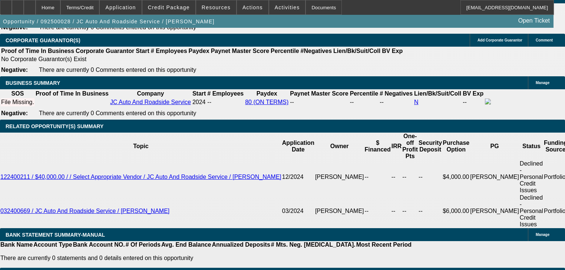
type input "UNKNOWN"
type input "40"
type input "$2,657.16"
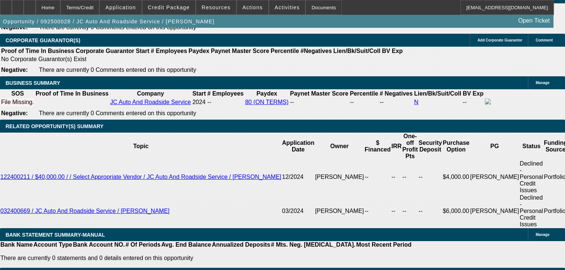
type input "$1,328.58"
type input "$4,329.92"
type input "$2,164.96"
type input "40"
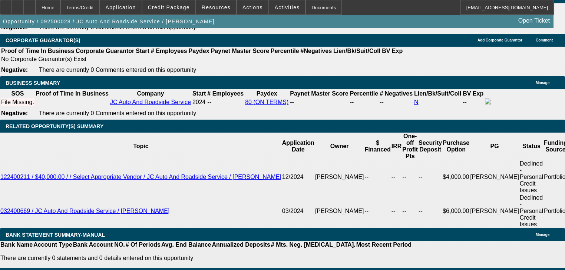
select select "0.2"
type input "$12,000.00"
type input "$4,618.58"
type input "$2,309.29"
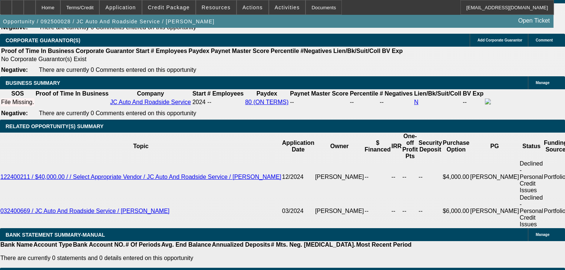
type input "$14,000.00"
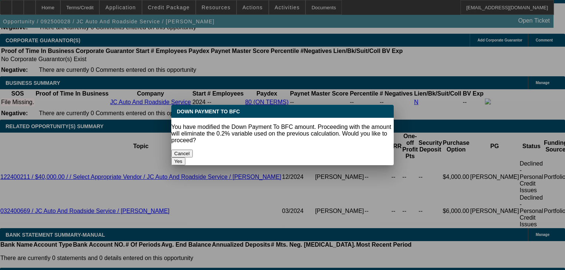
click at [353, 158] on div "Yes" at bounding box center [282, 162] width 223 height 8
click at [186, 158] on button "Yes" at bounding box center [178, 162] width 14 height 8
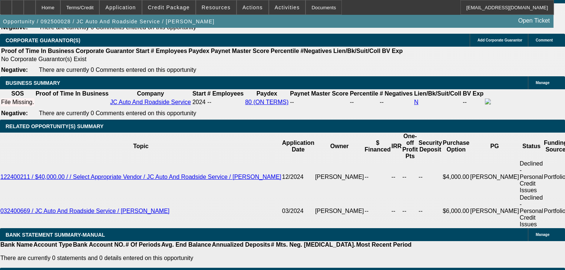
select select "0"
type input "$4,426.14"
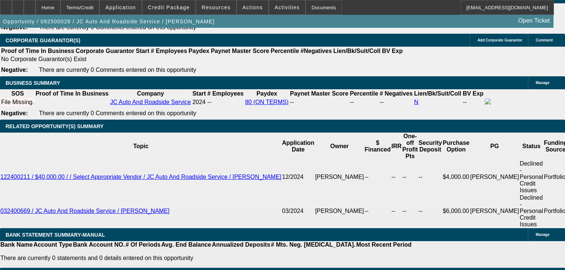
type input "2"
type input "$4.00"
type input "$2,198.00"
type input "$4,396.00"
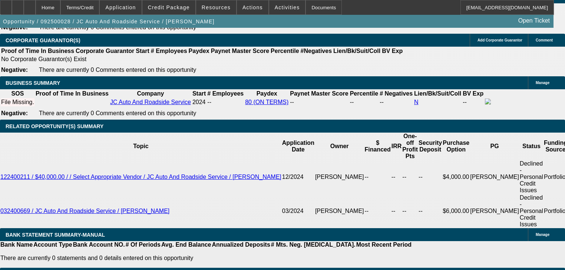
type input "39.4"
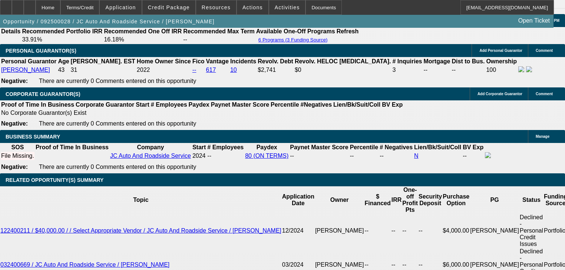
scroll to position [1039, 0]
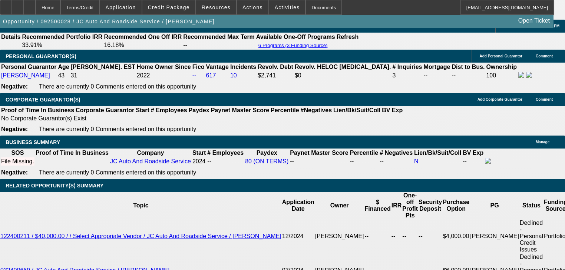
type input "2"
type input "$4.00"
type input "2095"
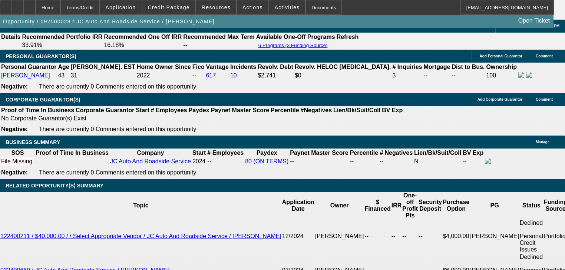
type input "$4,190.00"
type input "35.5"
type input "$2,095.00"
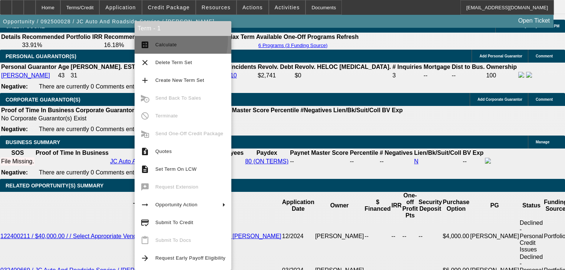
click at [154, 39] on button "calculate Calculate" at bounding box center [183, 45] width 97 height 18
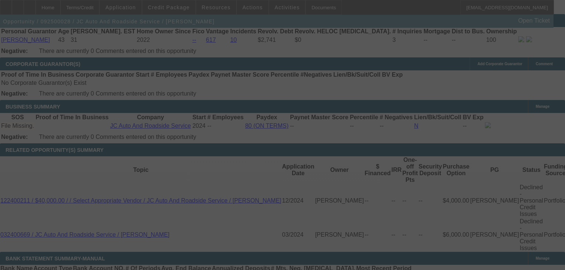
scroll to position [1158, 0]
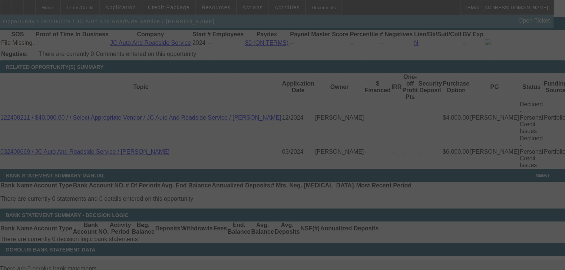
select select "0"
select select "2"
select select "0.1"
select select "4"
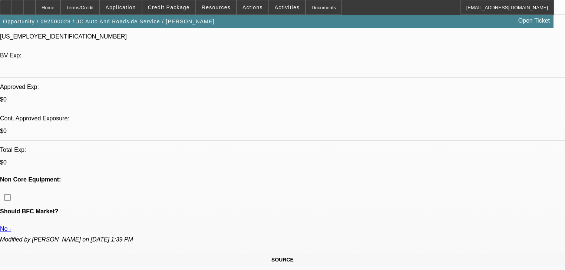
scroll to position [237, 0]
